Goal: Use online tool/utility

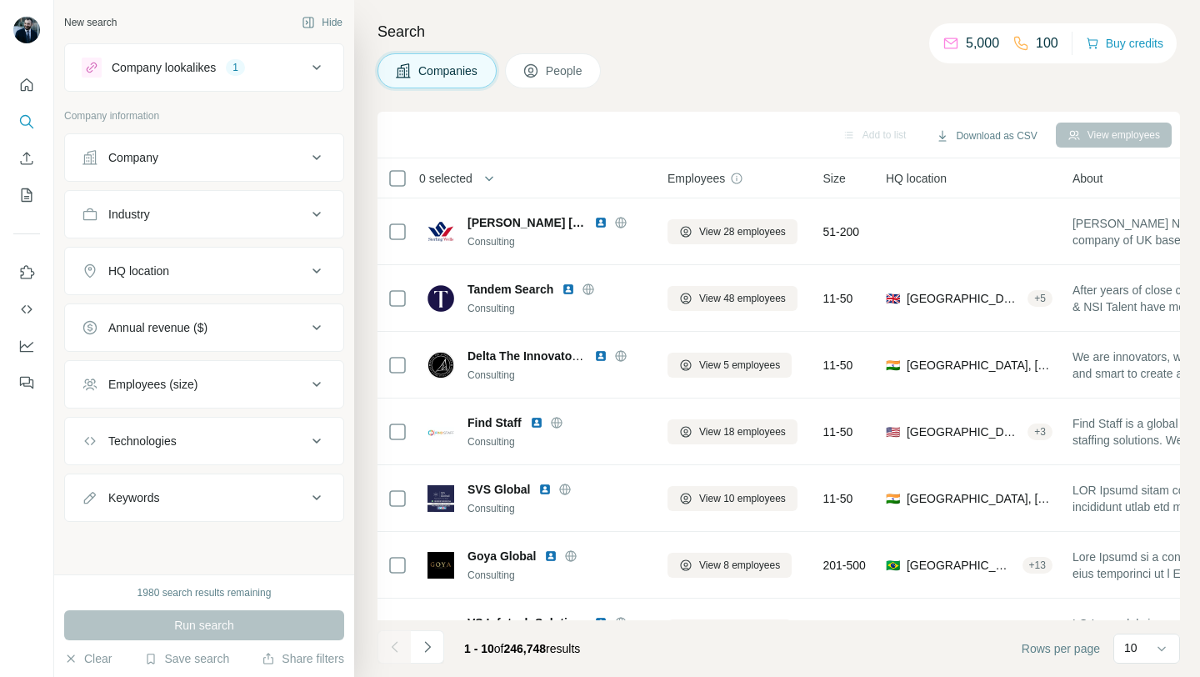
click at [248, 266] on div "HQ location" at bounding box center [194, 271] width 225 height 17
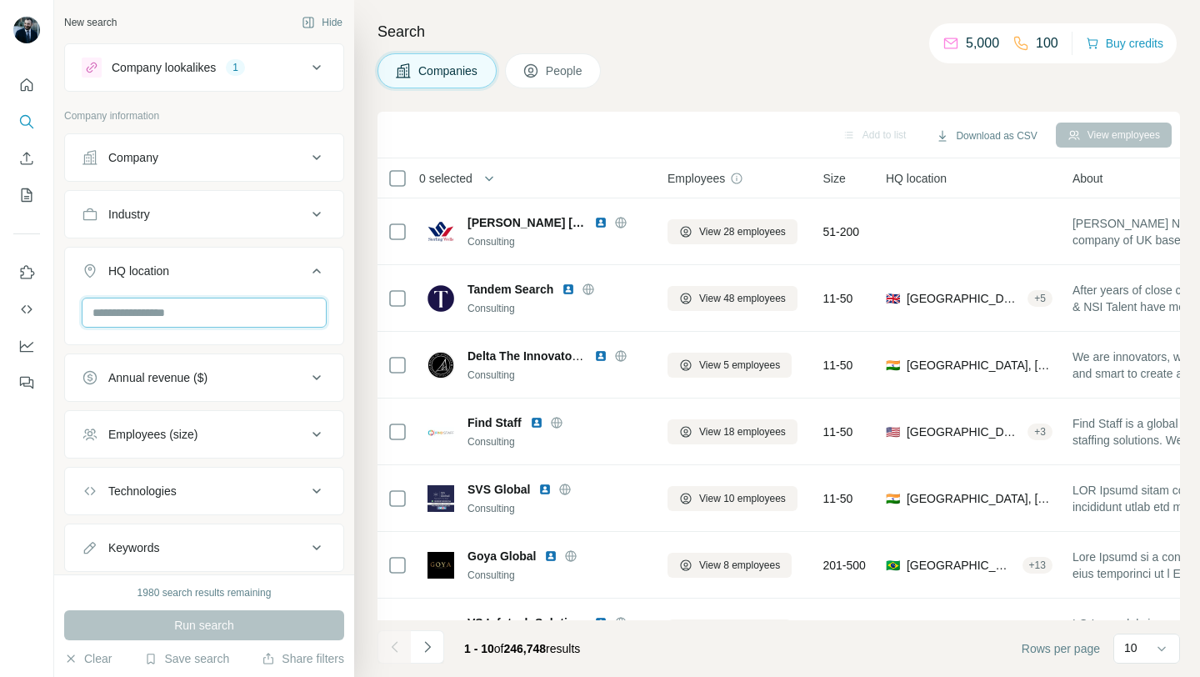
click at [204, 322] on input "text" at bounding box center [204, 313] width 245 height 30
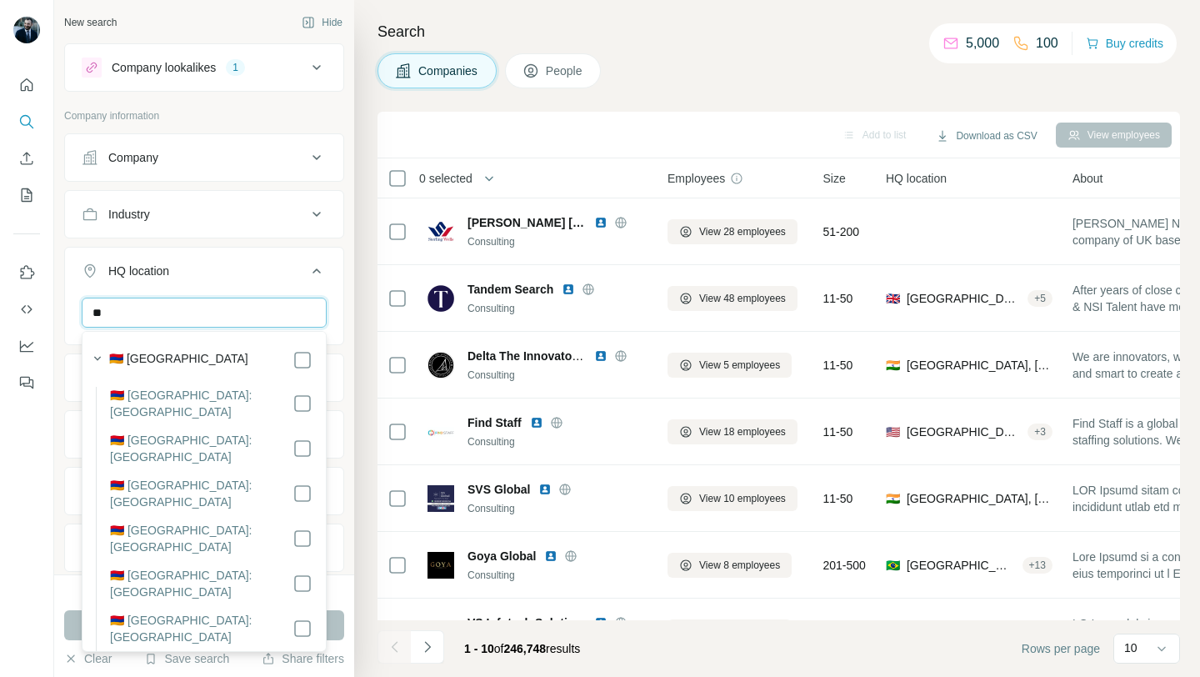
type input "*"
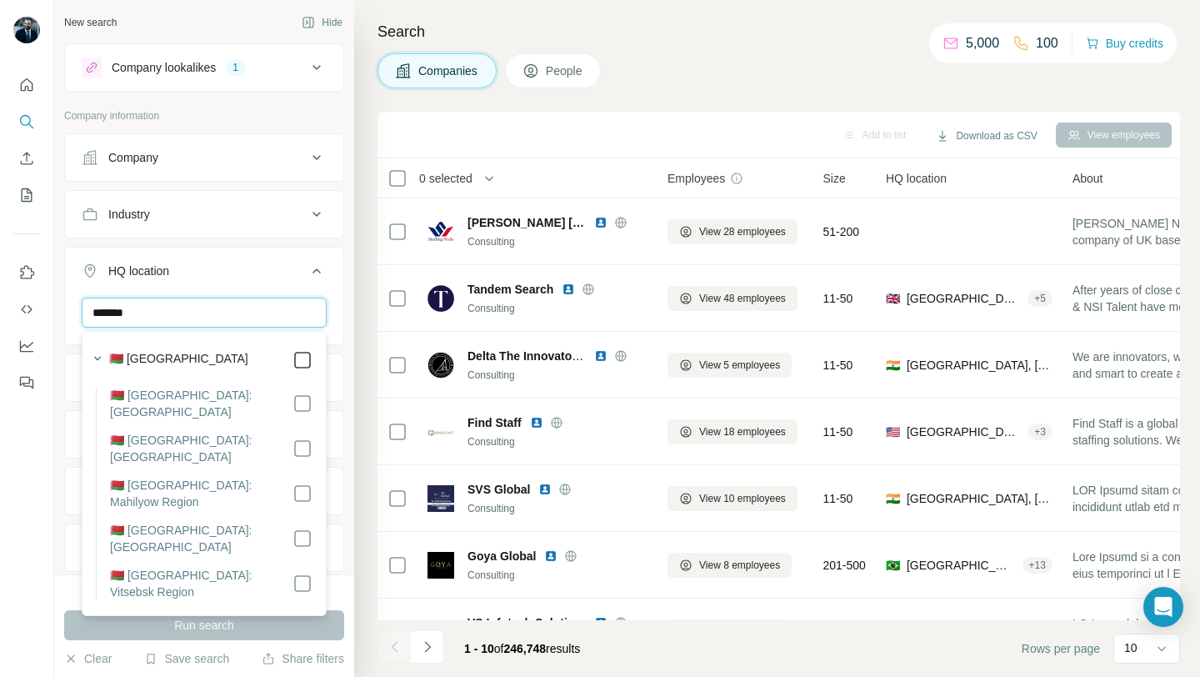
type input "*******"
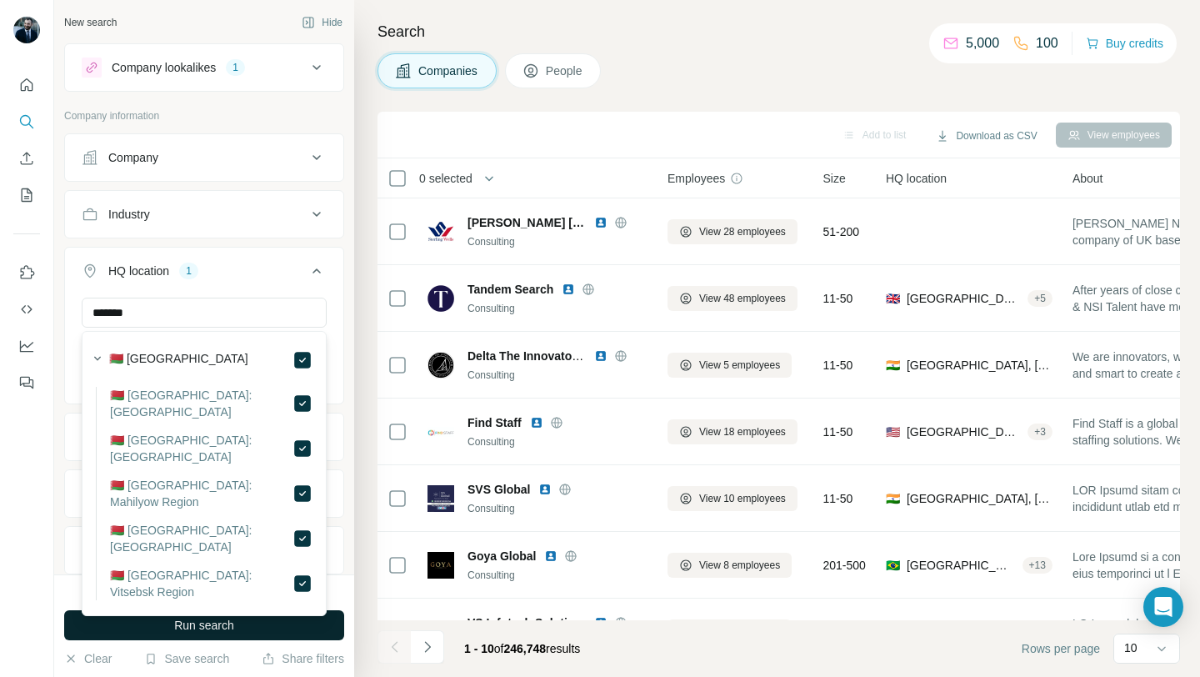
click at [261, 623] on button "Run search" at bounding box center [204, 625] width 280 height 30
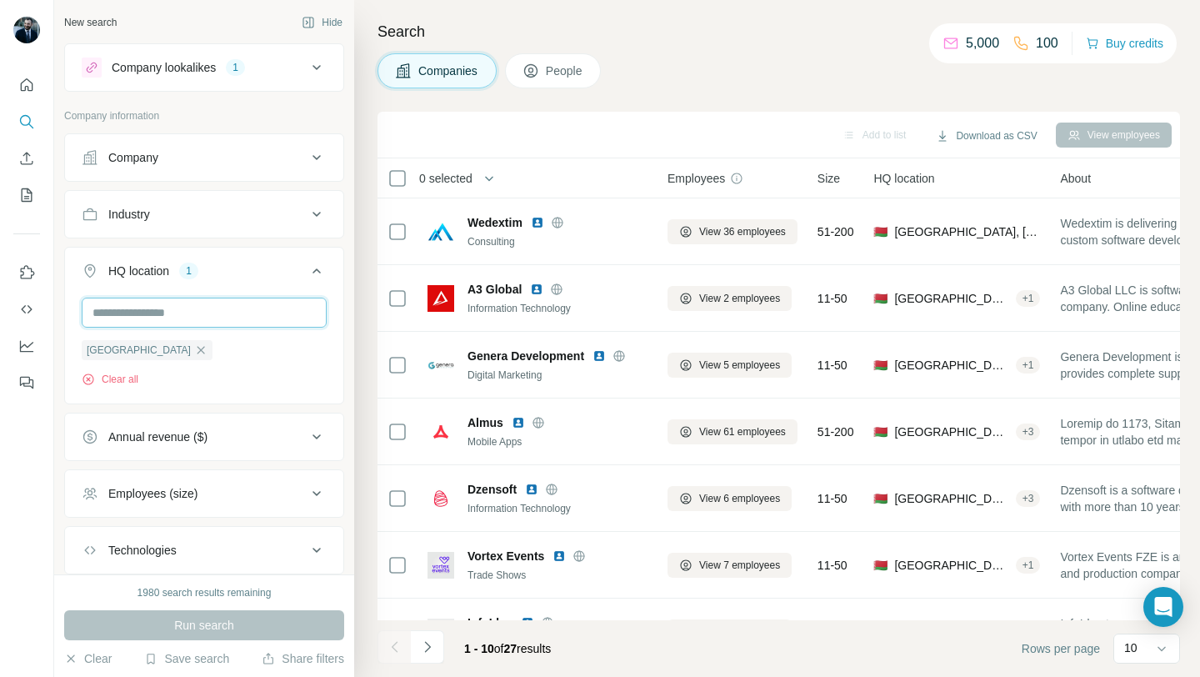
click at [213, 311] on input "text" at bounding box center [204, 313] width 245 height 30
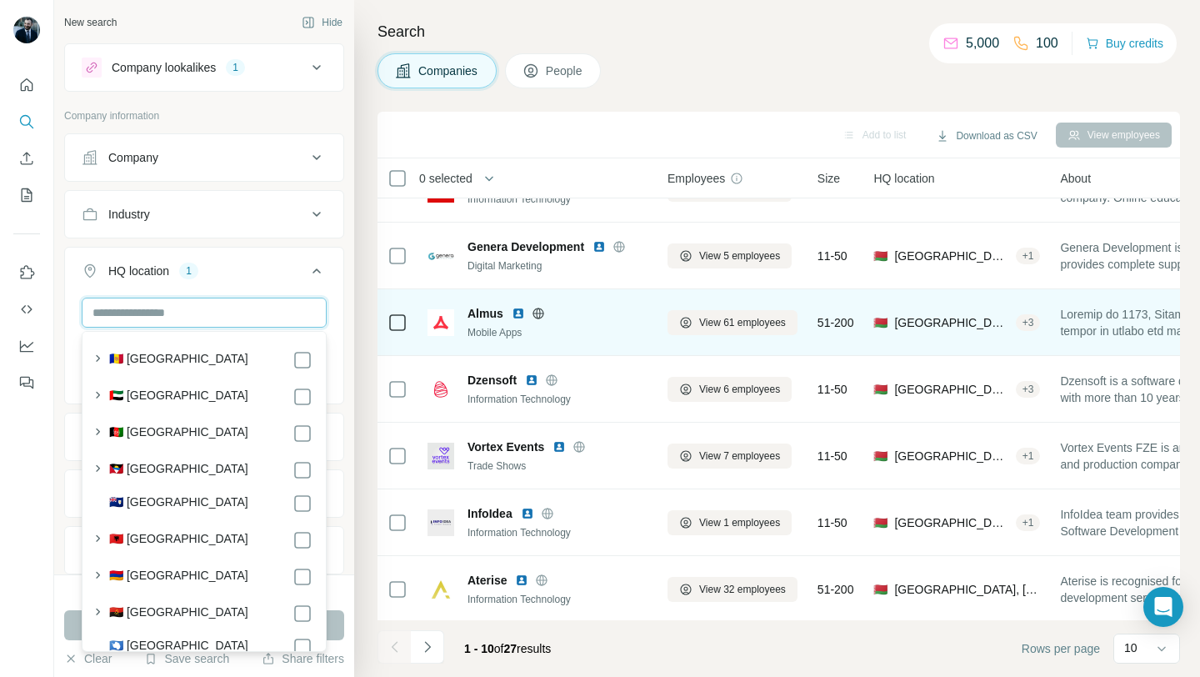
scroll to position [245, 0]
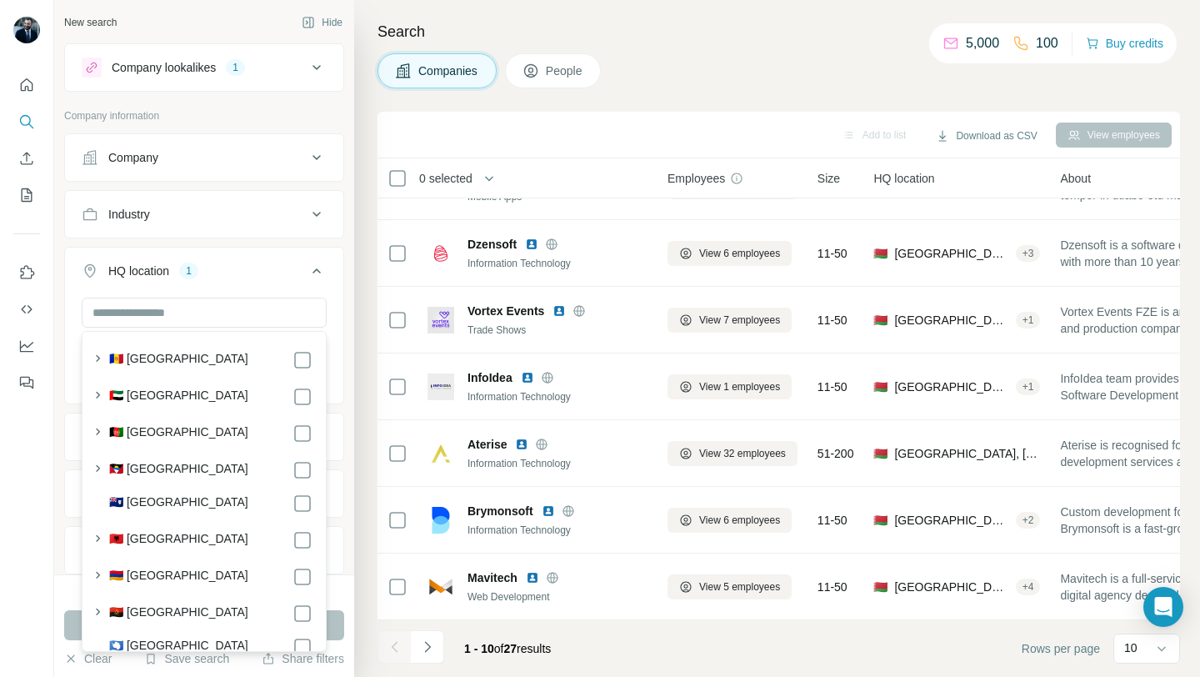
click at [344, 248] on div "New search Hide Company lookalikes 1 Company information Company Industry HQ lo…" at bounding box center [204, 287] width 300 height 574
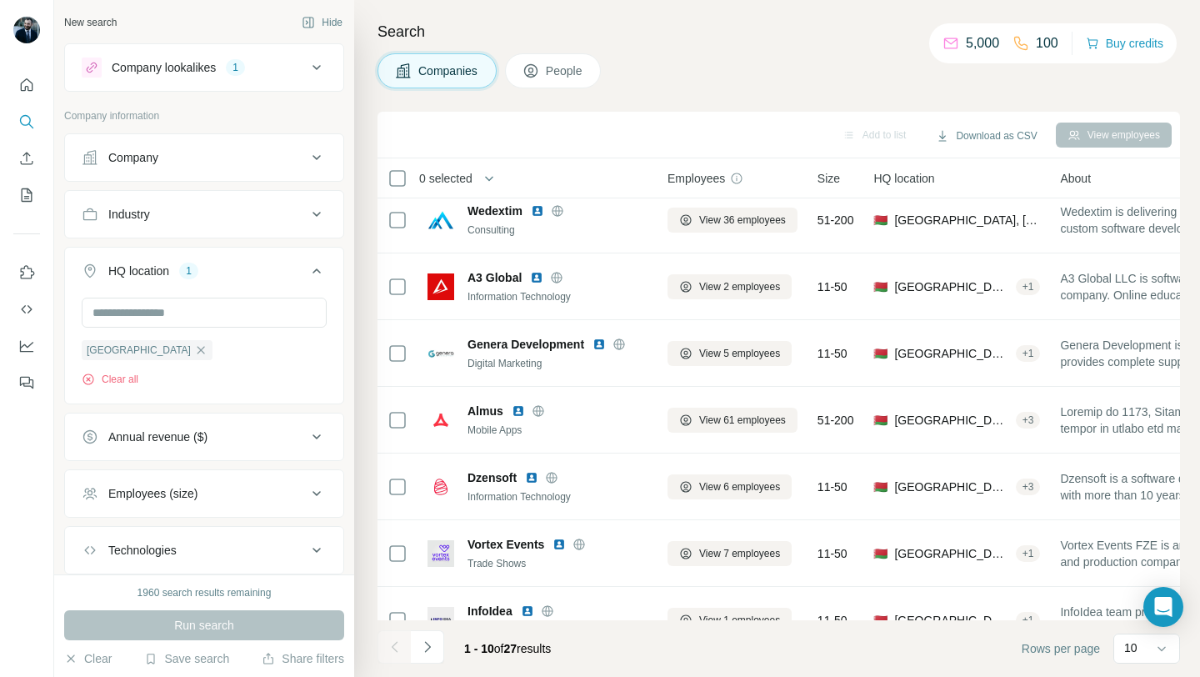
scroll to position [13, 0]
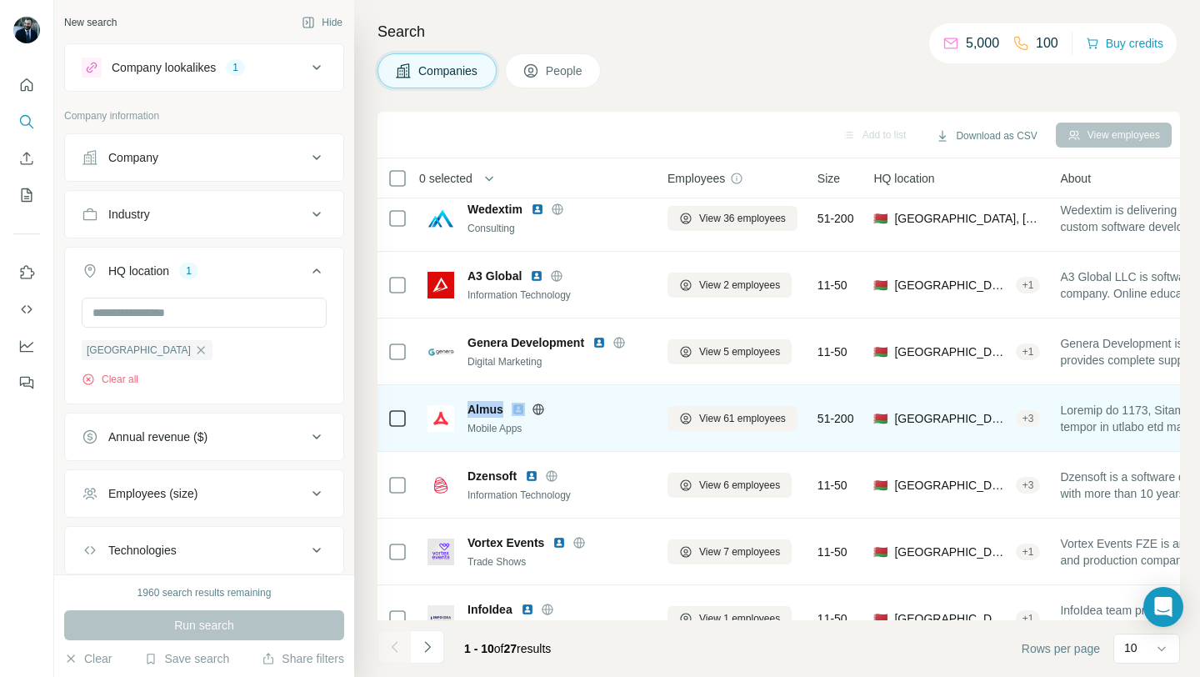
drag, startPoint x: 464, startPoint y: 408, endPoint x: 508, endPoint y: 414, distance: 43.7
click at [508, 414] on div "Almus Mobile Apps" at bounding box center [538, 418] width 220 height 35
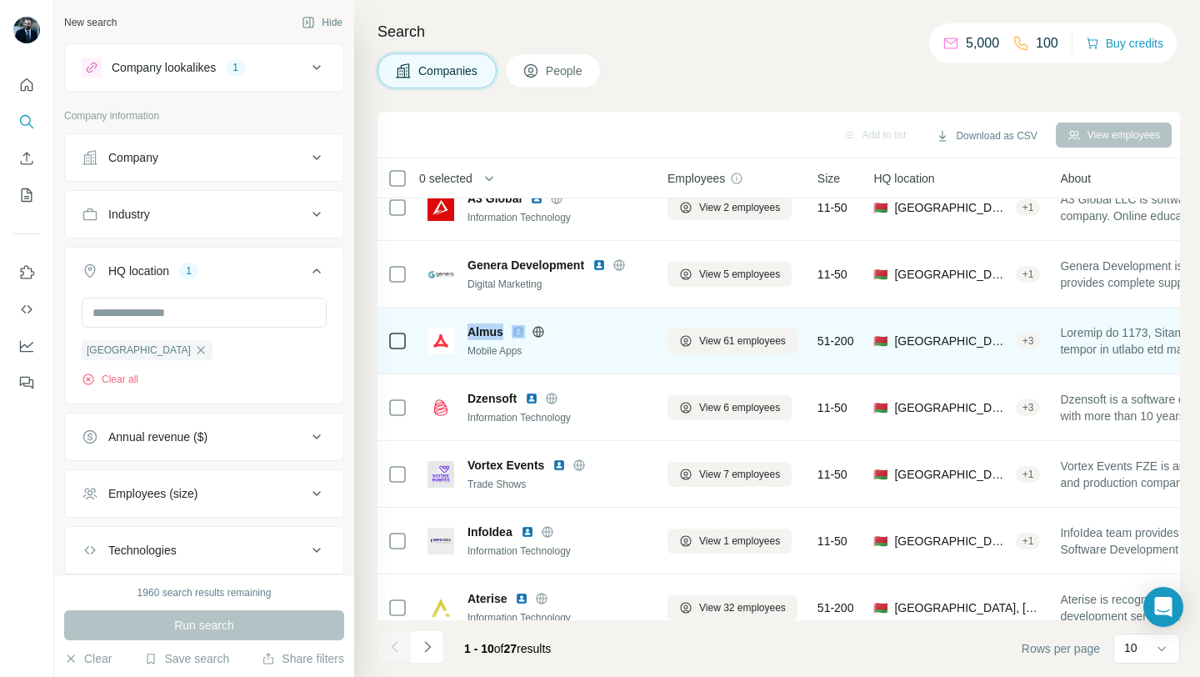
scroll to position [0, 0]
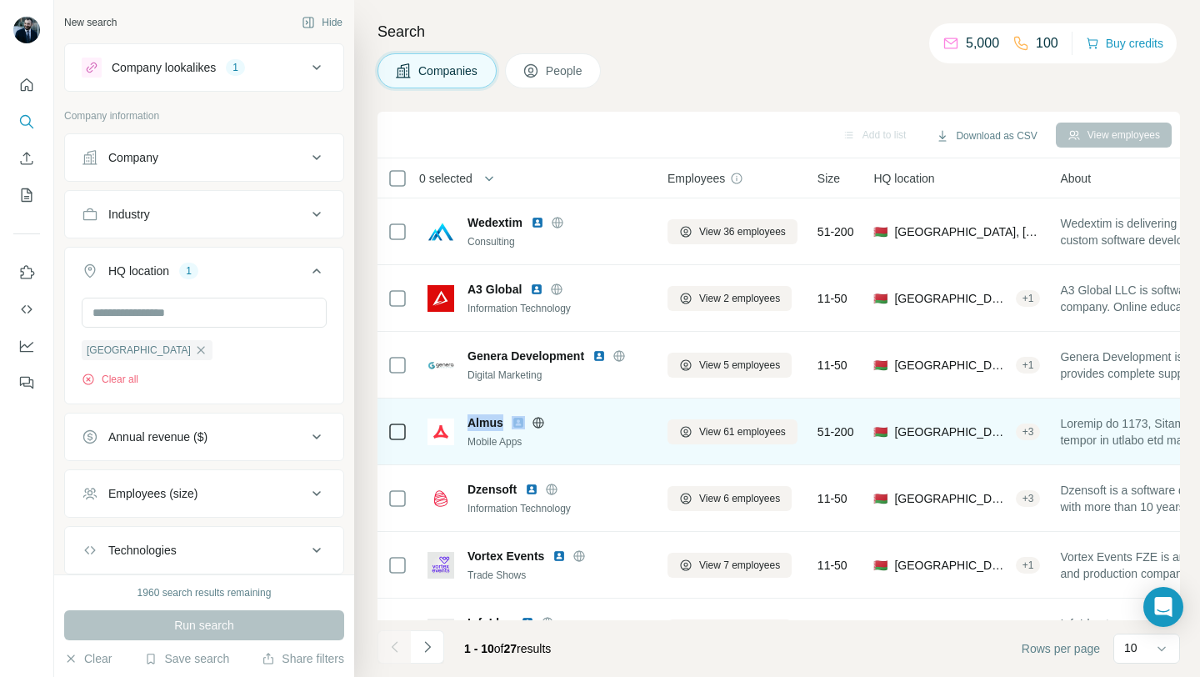
copy span "Almus"
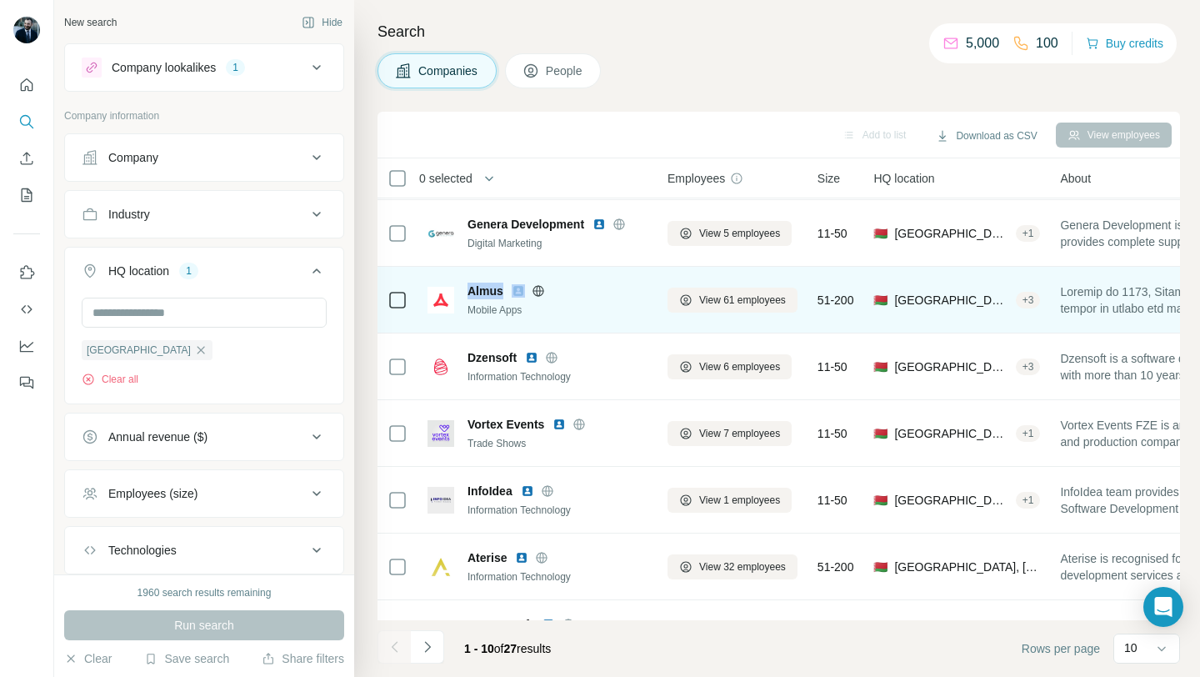
scroll to position [156, 0]
